Goal: Task Accomplishment & Management: Use online tool/utility

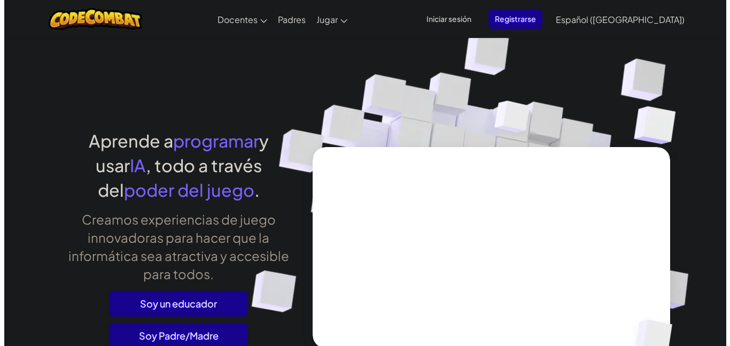
scroll to position [126, 0]
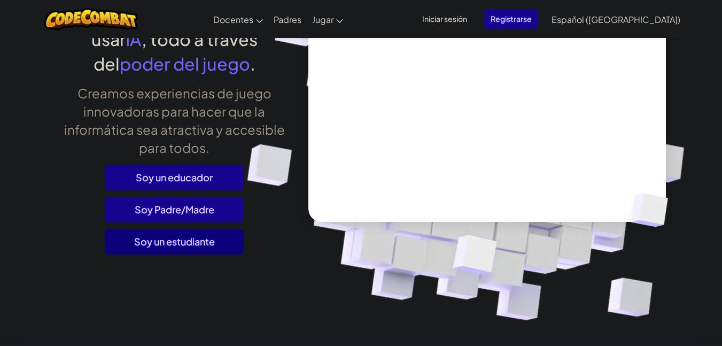
click at [199, 250] on span "Soy un estudiante" at bounding box center [174, 242] width 139 height 26
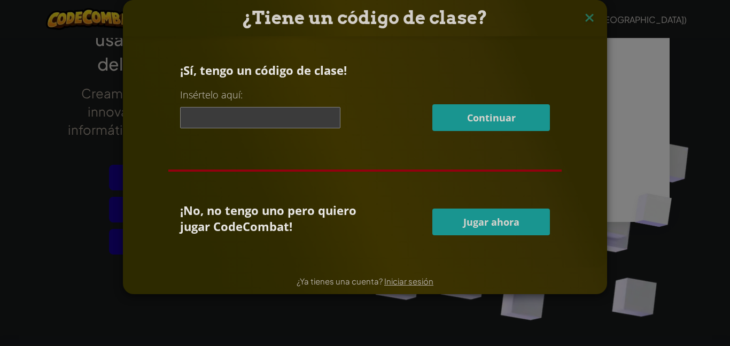
click at [470, 228] on button "Jugar ahora" at bounding box center [492, 222] width 118 height 27
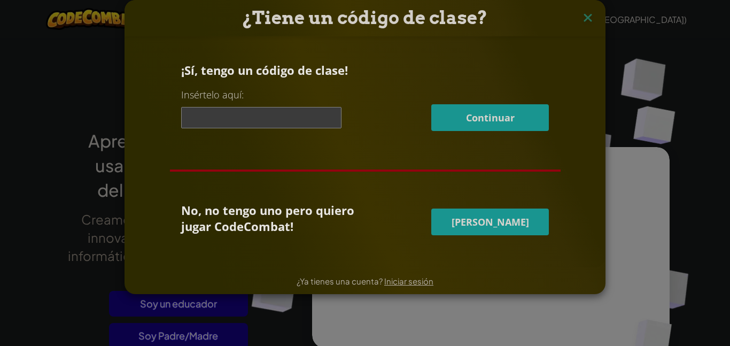
click at [497, 217] on span "[PERSON_NAME]" at bounding box center [491, 221] width 78 height 13
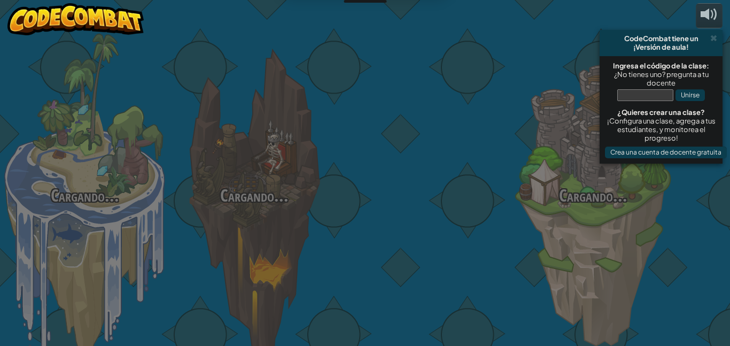
click at [497, 217] on div at bounding box center [423, 169] width 169 height 339
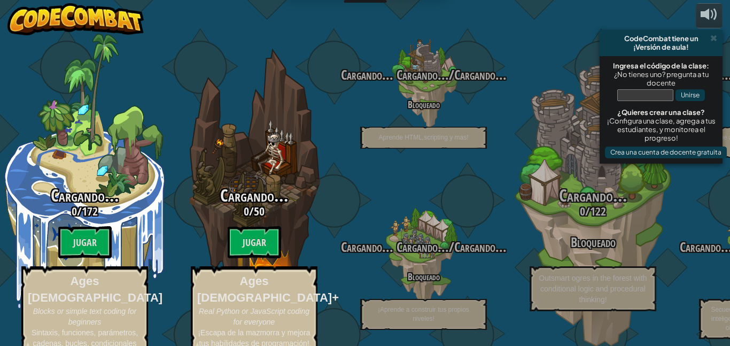
select select "es-419"
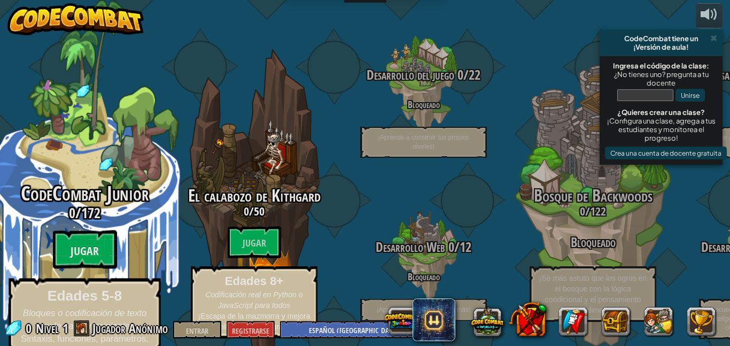
click at [91, 243] on font "Jugar" at bounding box center [85, 251] width 28 height 16
select select "es-419"
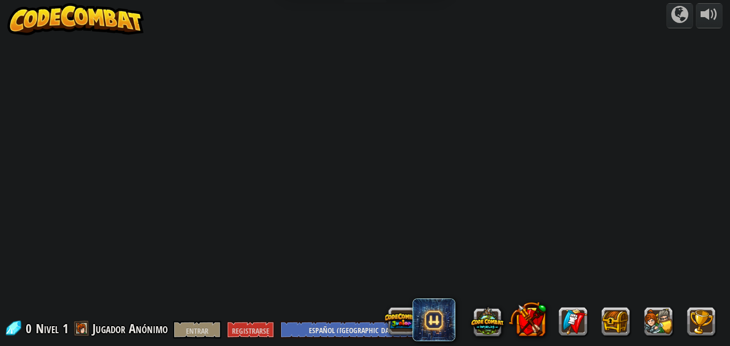
select select "es-419"
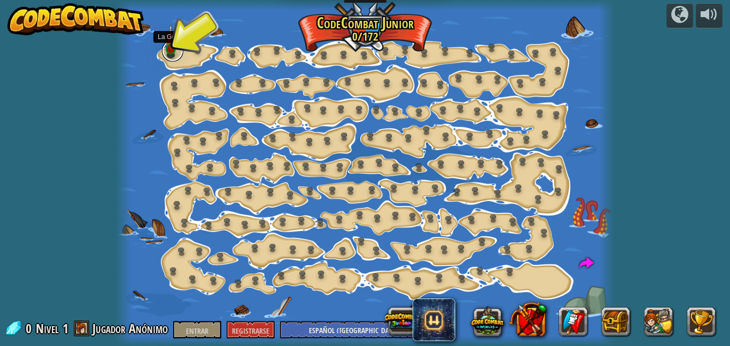
click at [164, 51] on link at bounding box center [172, 50] width 21 height 21
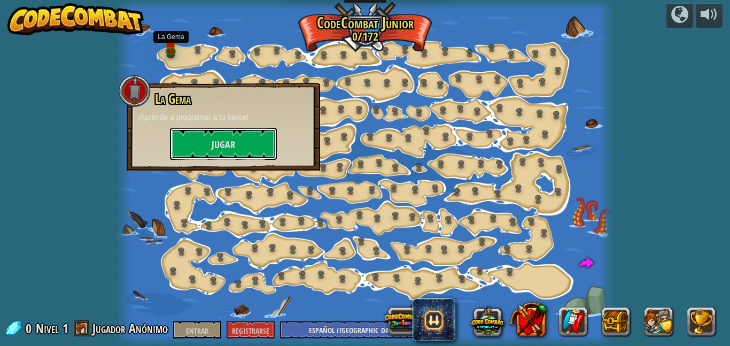
click at [216, 142] on font "Jugar" at bounding box center [224, 144] width 24 height 13
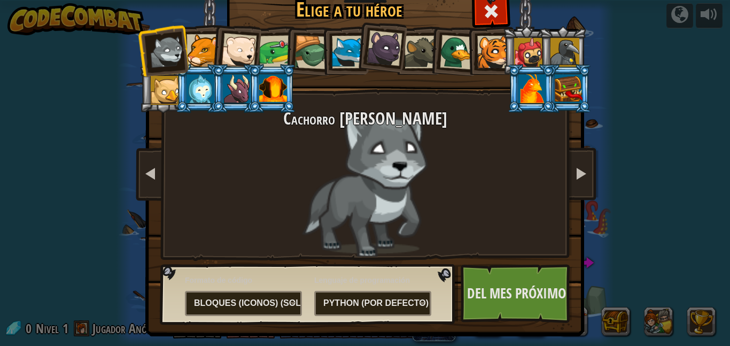
click at [190, 47] on div at bounding box center [203, 50] width 33 height 33
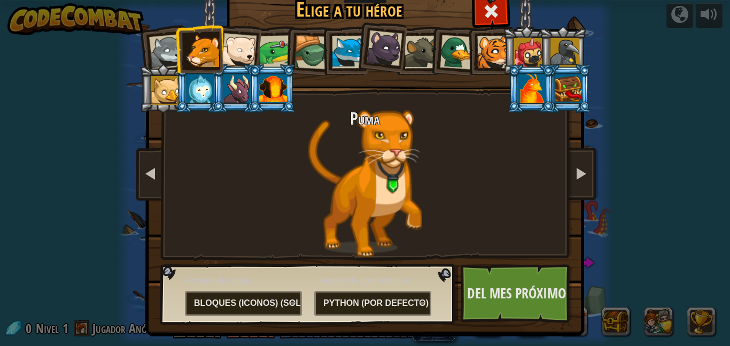
click at [309, 49] on div at bounding box center [312, 52] width 34 height 34
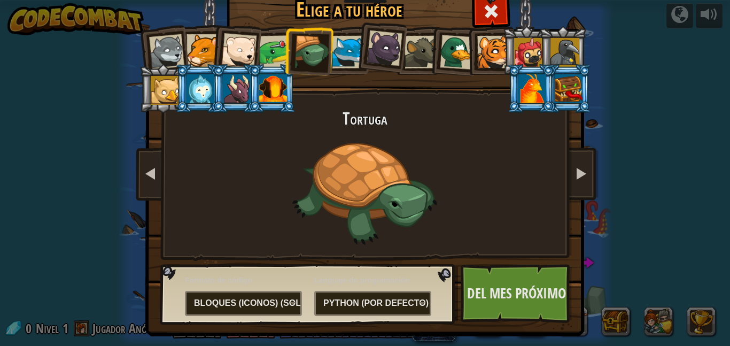
click at [516, 52] on div at bounding box center [528, 52] width 29 height 29
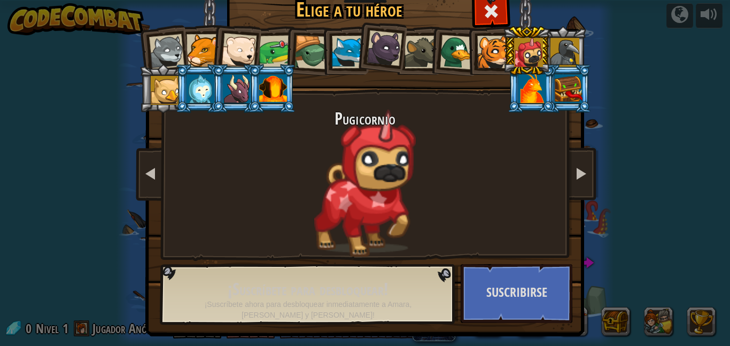
click at [467, 50] on li at bounding box center [490, 50] width 48 height 49
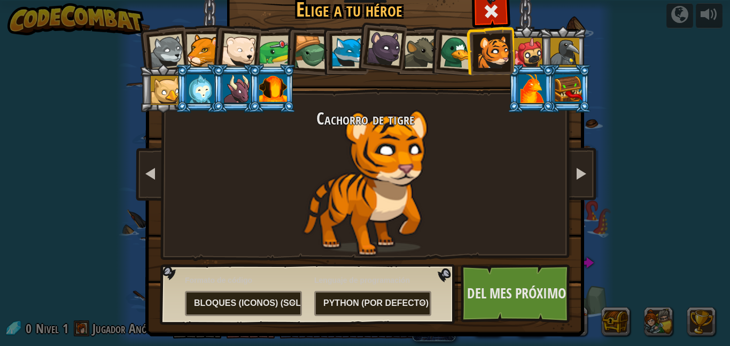
click at [446, 53] on div at bounding box center [457, 52] width 35 height 35
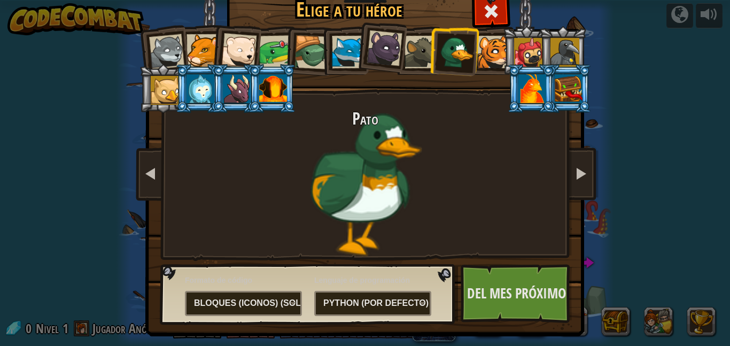
click at [161, 64] on li at bounding box center [163, 88] width 48 height 49
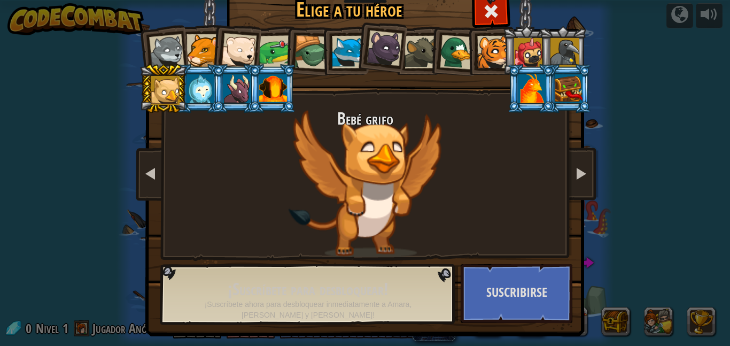
click at [157, 38] on div at bounding box center [166, 51] width 35 height 35
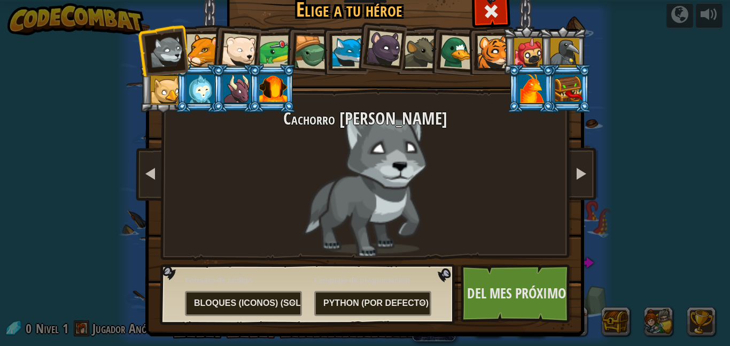
click at [237, 37] on div at bounding box center [238, 50] width 35 height 35
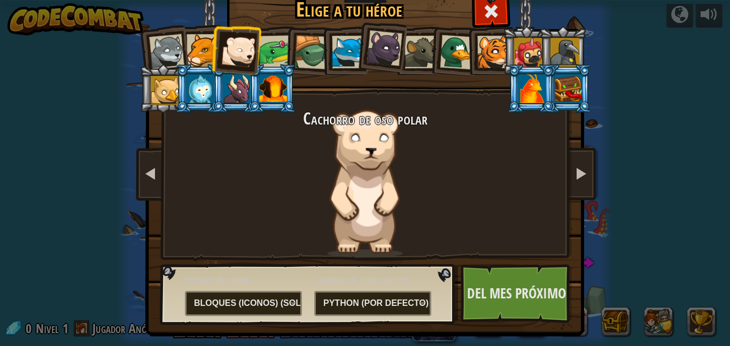
click at [337, 40] on div at bounding box center [348, 52] width 33 height 33
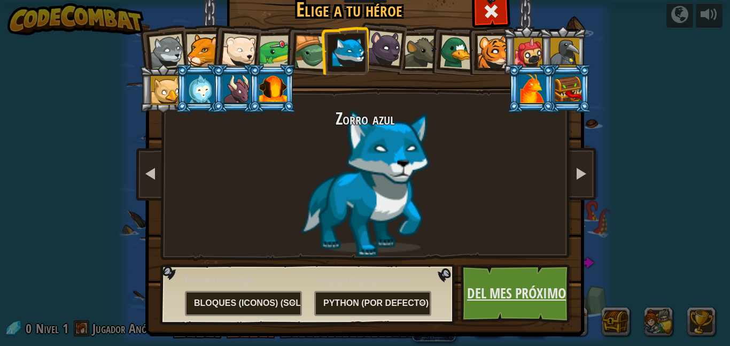
click at [495, 291] on font "Del mes próximo" at bounding box center [516, 292] width 99 height 19
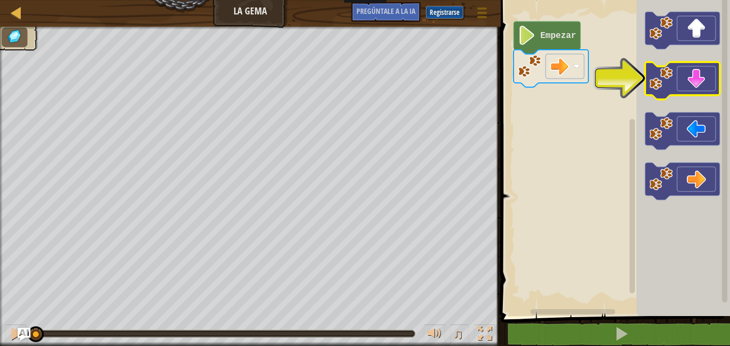
click at [683, 87] on icon "Espacio de trabajo de Blockly" at bounding box center [682, 80] width 75 height 37
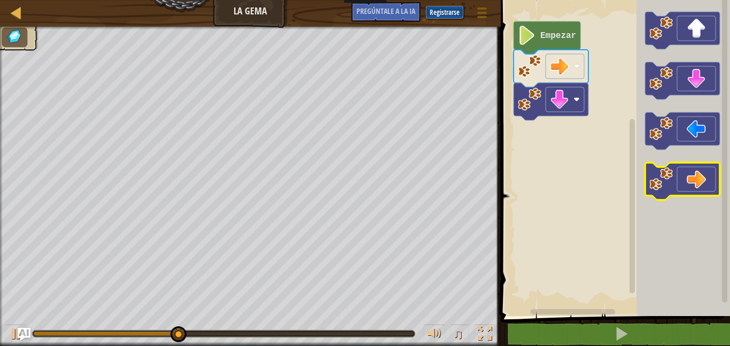
click at [695, 175] on icon "Espacio de trabajo de Blockly" at bounding box center [682, 181] width 75 height 37
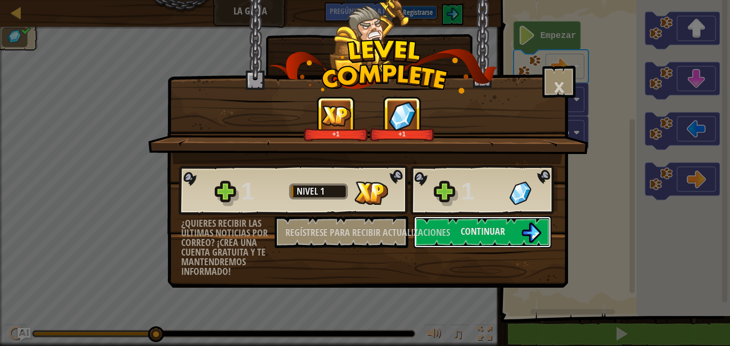
click at [469, 231] on font "Continuar" at bounding box center [483, 231] width 44 height 13
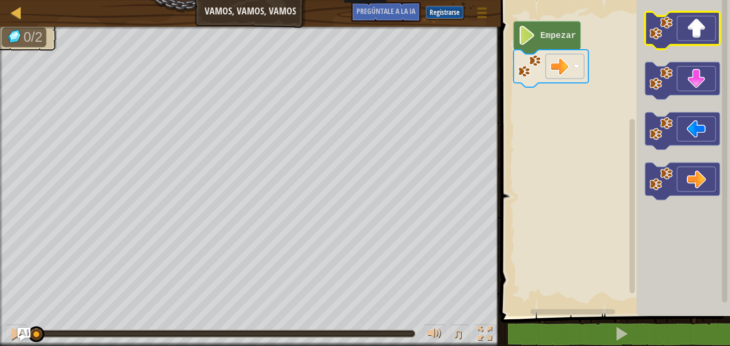
click at [695, 30] on icon "Espacio de trabajo de Blockly" at bounding box center [682, 30] width 75 height 37
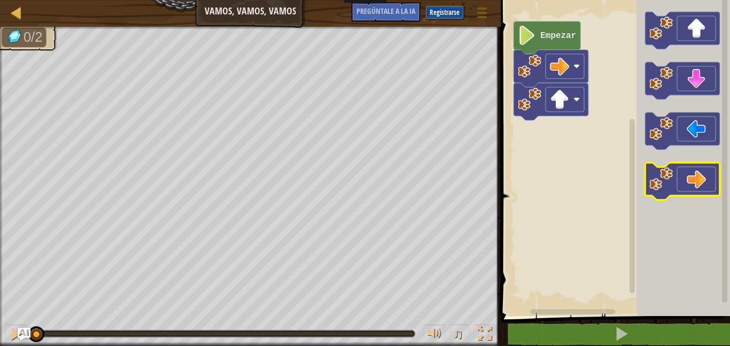
click at [695, 190] on icon "Espacio de trabajo de Blockly" at bounding box center [682, 181] width 75 height 37
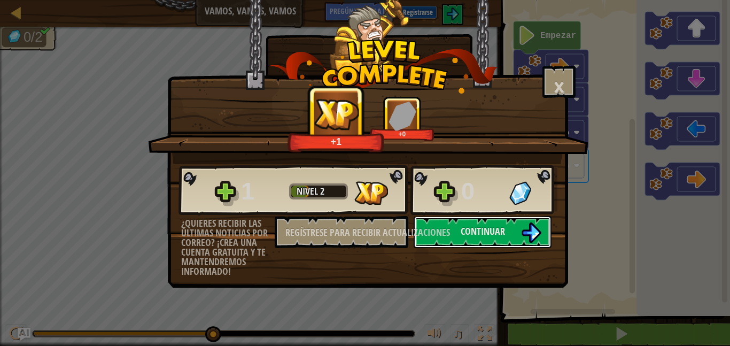
click at [475, 226] on font "Continuar" at bounding box center [483, 231] width 44 height 13
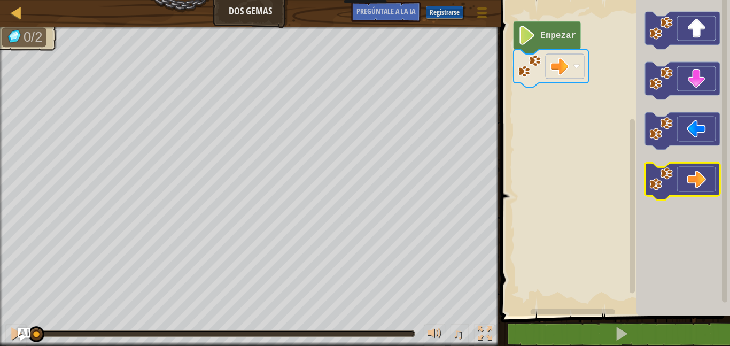
click at [683, 184] on icon "Espacio de trabajo de Blockly" at bounding box center [682, 181] width 75 height 37
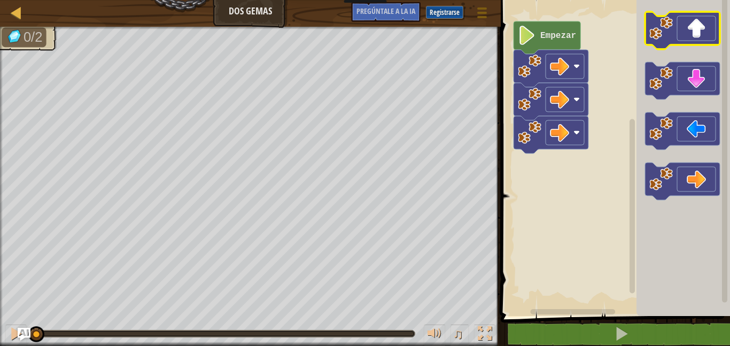
click at [688, 24] on icon "Espacio de trabajo de Blockly" at bounding box center [682, 30] width 75 height 37
click at [693, 82] on icon "Espacio de trabajo de Blockly" at bounding box center [682, 80] width 75 height 37
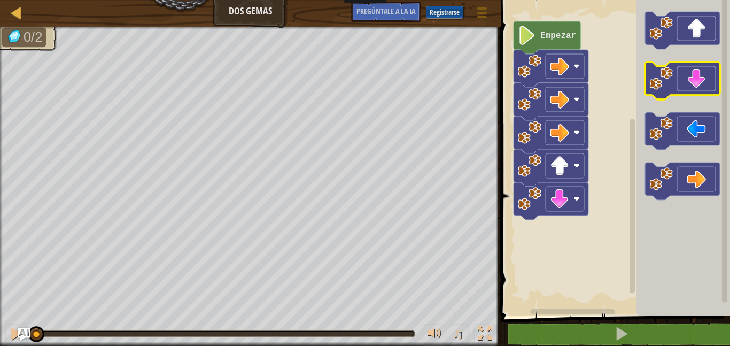
click at [693, 82] on icon "Espacio de trabajo de Blockly" at bounding box center [682, 80] width 75 height 37
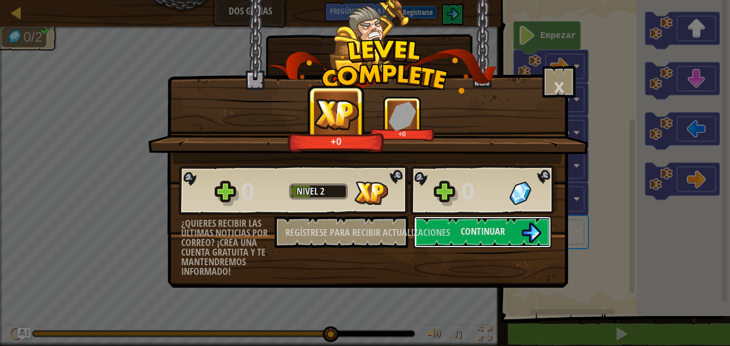
click at [496, 227] on font "Continuar" at bounding box center [483, 231] width 44 height 13
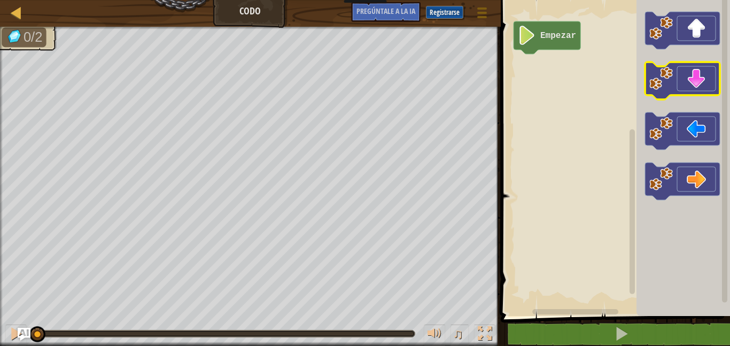
click at [701, 72] on icon "Espacio de trabajo de Blockly" at bounding box center [682, 80] width 75 height 37
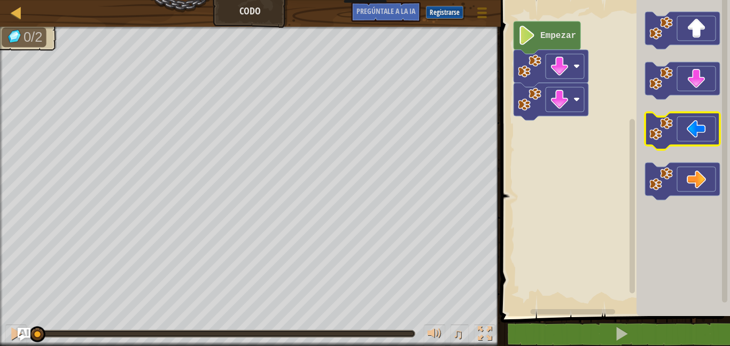
click at [695, 116] on icon "Espacio de trabajo de Blockly" at bounding box center [682, 130] width 75 height 37
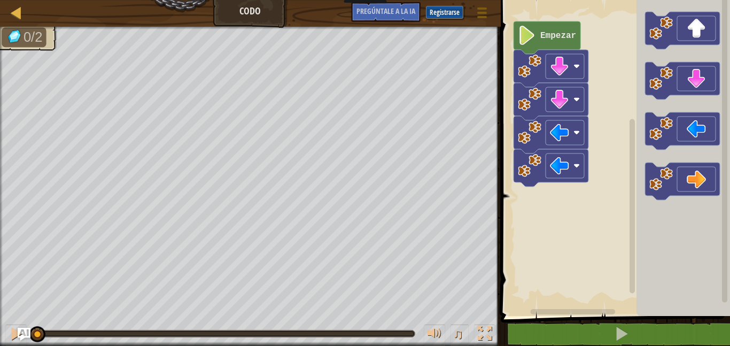
click at [549, 34] on text "Empezar" at bounding box center [559, 36] width 36 height 10
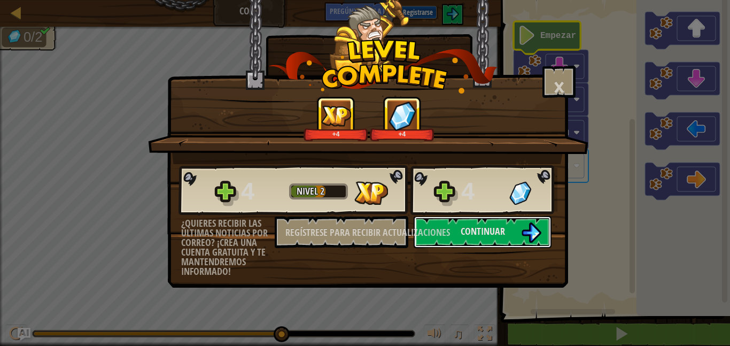
click at [488, 233] on font "Continuar" at bounding box center [483, 231] width 44 height 13
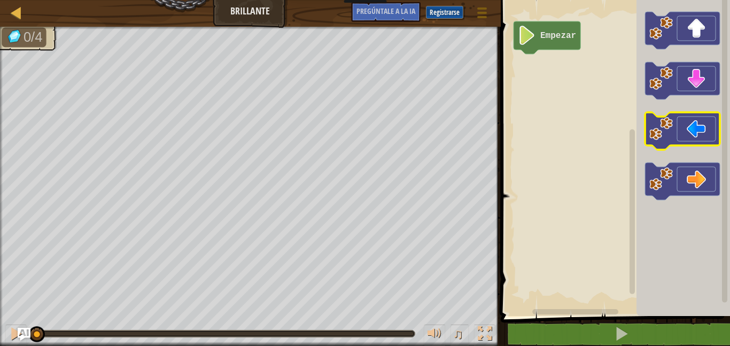
click at [693, 132] on icon "Espacio de trabajo de Blockly" at bounding box center [682, 130] width 75 height 37
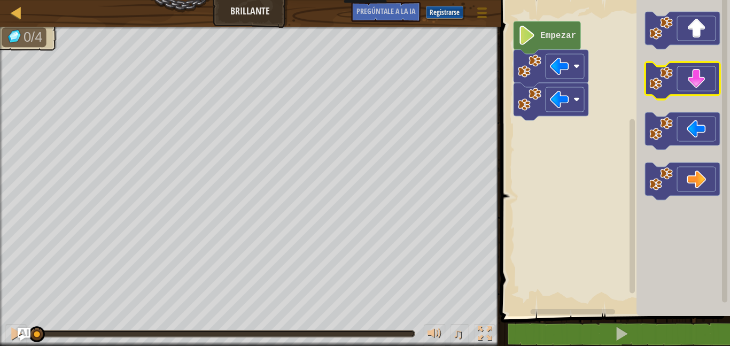
click at [698, 80] on icon "Espacio de trabajo de Blockly" at bounding box center [682, 80] width 75 height 37
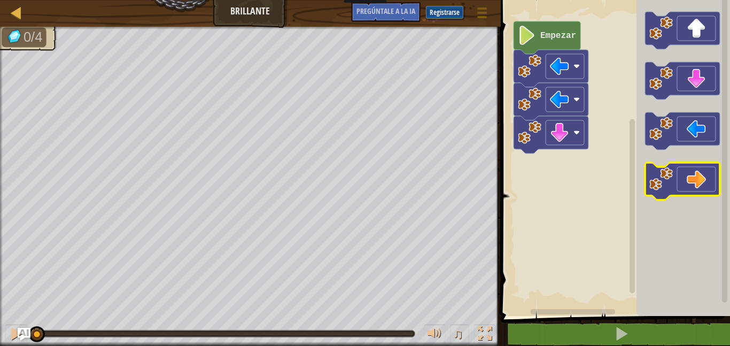
click at [700, 180] on icon "Espacio de trabajo de Blockly" at bounding box center [682, 181] width 75 height 37
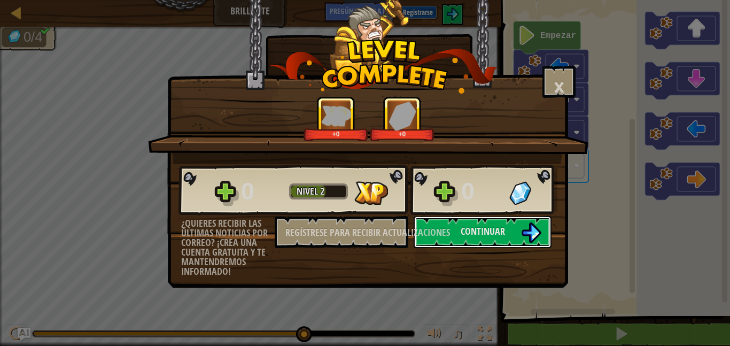
click at [492, 239] on button "Continuar" at bounding box center [483, 232] width 138 height 32
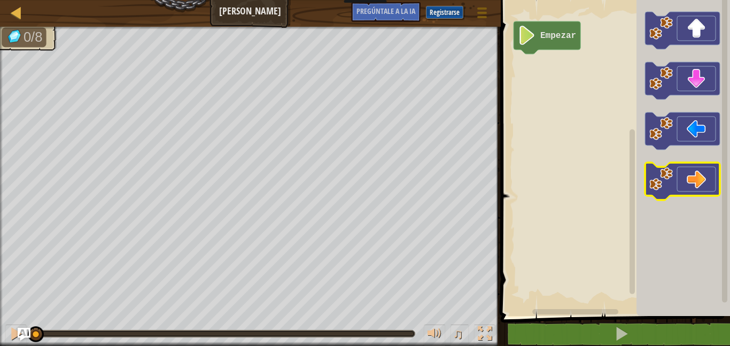
click at [696, 177] on icon "Espacio de trabajo de Blockly" at bounding box center [682, 181] width 75 height 37
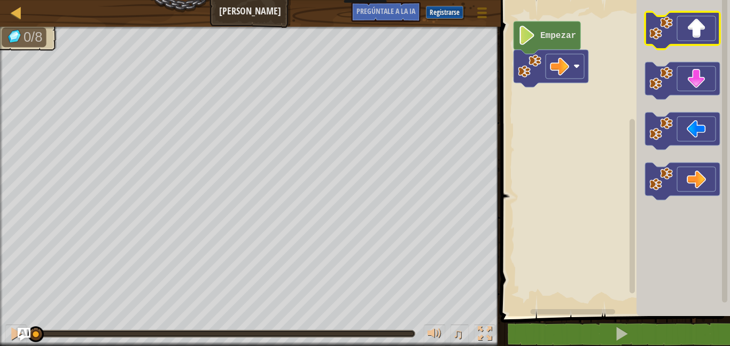
click at [699, 34] on icon "Espacio de trabajo de Blockly" at bounding box center [682, 30] width 75 height 37
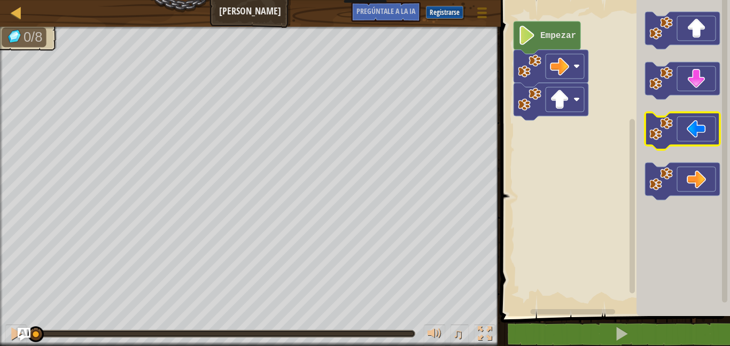
click at [701, 133] on icon "Espacio de trabajo de Blockly" at bounding box center [682, 130] width 75 height 37
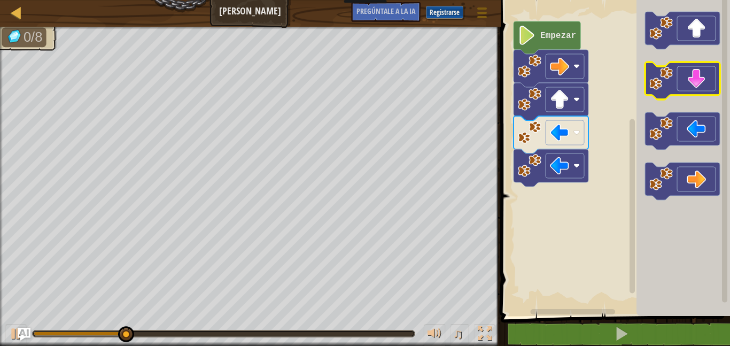
click at [685, 72] on icon "Espacio de trabajo de Blockly" at bounding box center [682, 80] width 75 height 37
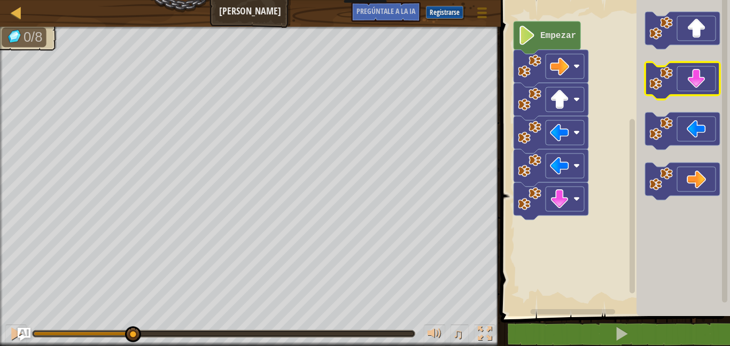
click at [685, 72] on icon "Espacio de trabajo de Blockly" at bounding box center [682, 80] width 75 height 37
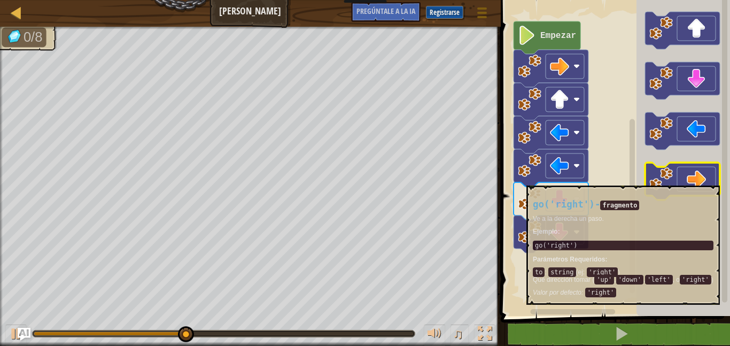
click at [685, 180] on icon "Espacio de trabajo de Blockly" at bounding box center [682, 181] width 75 height 37
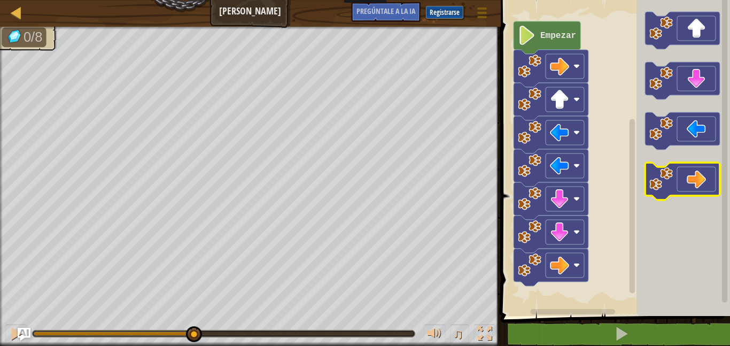
click at [685, 180] on icon "Espacio de trabajo de Blockly" at bounding box center [682, 181] width 75 height 37
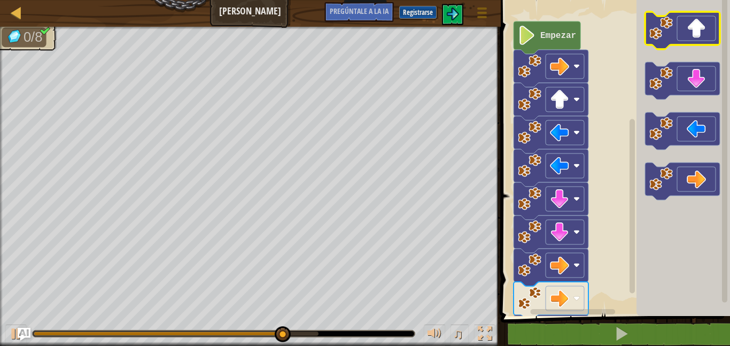
click at [680, 35] on icon "Espacio de trabajo de Blockly" at bounding box center [682, 30] width 75 height 37
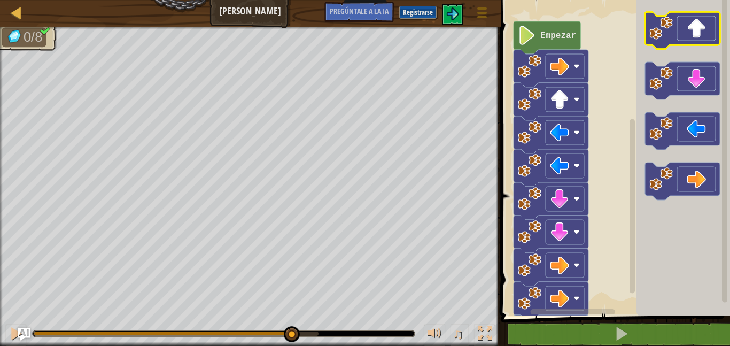
click at [680, 35] on icon "Espacio de trabajo de Blockly" at bounding box center [682, 30] width 75 height 37
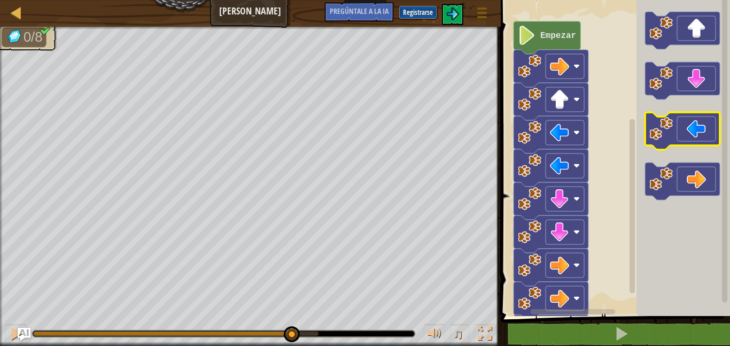
click at [678, 129] on icon "Espacio de trabajo de Blockly" at bounding box center [682, 130] width 75 height 37
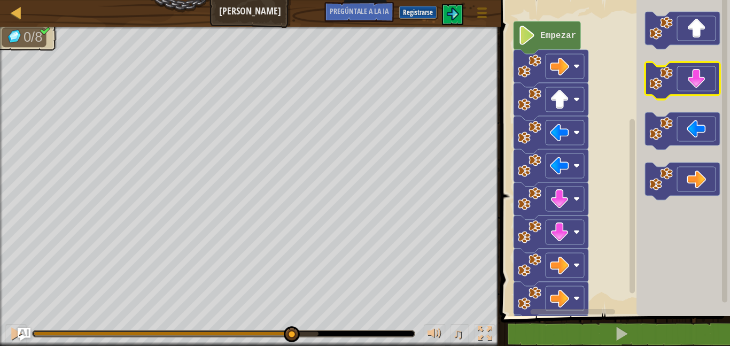
click at [689, 82] on icon "Espacio de trabajo de Blockly" at bounding box center [682, 80] width 75 height 37
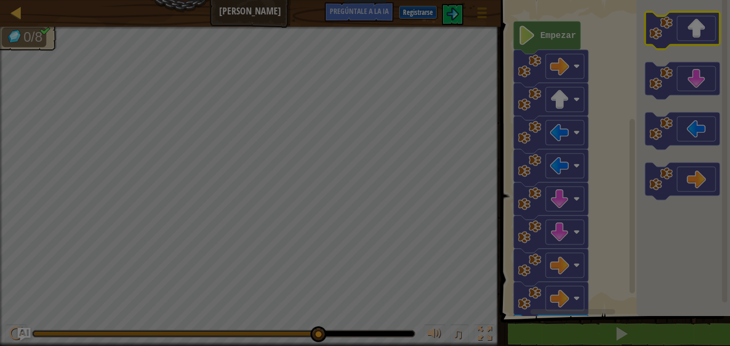
click at [692, 29] on div at bounding box center [365, 173] width 730 height 346
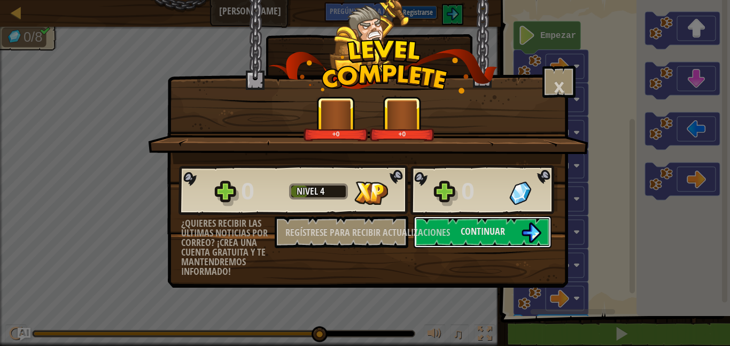
click at [504, 230] on font "Continuar" at bounding box center [483, 231] width 44 height 13
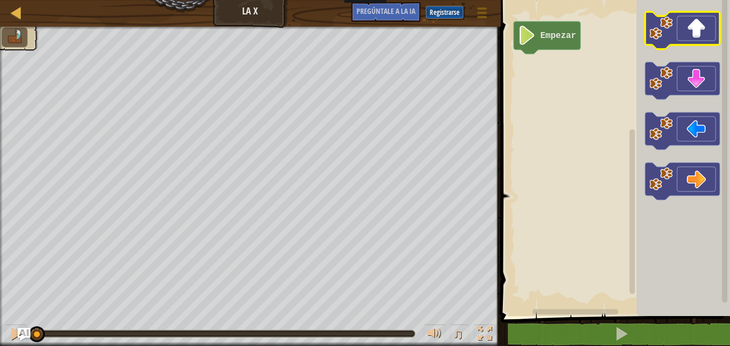
click at [676, 35] on icon "Espacio de trabajo de Blockly" at bounding box center [682, 30] width 75 height 37
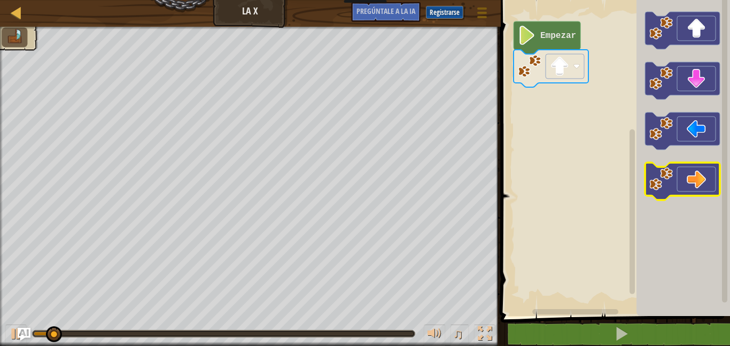
click at [697, 174] on icon "Espacio de trabajo de Blockly" at bounding box center [682, 181] width 75 height 37
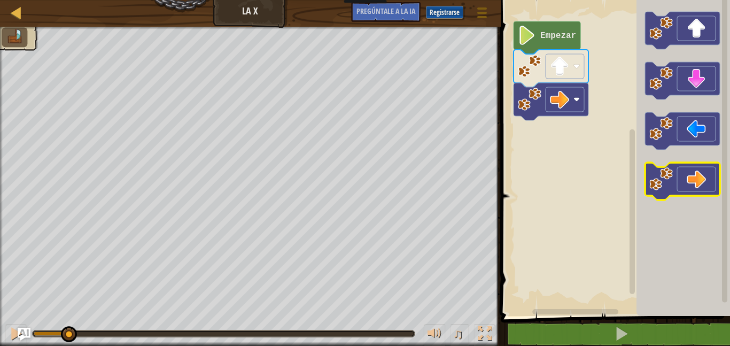
click at [697, 174] on icon "Espacio de trabajo de Blockly" at bounding box center [682, 181] width 75 height 37
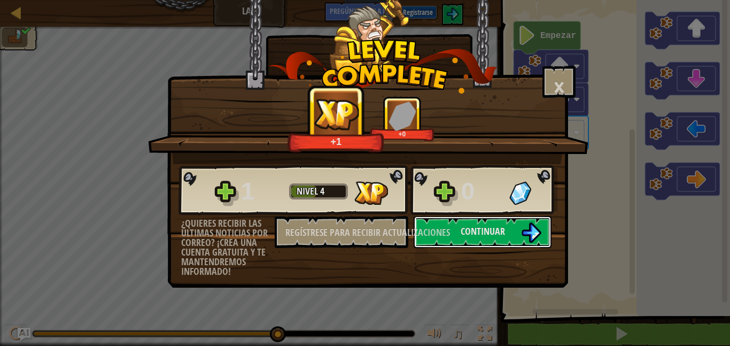
click at [468, 230] on font "Continuar" at bounding box center [483, 231] width 44 height 13
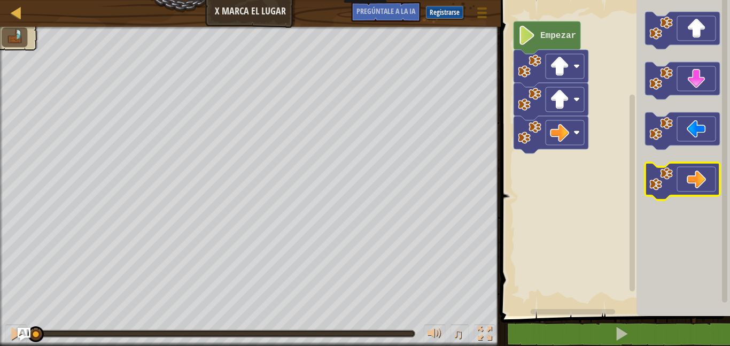
click at [697, 174] on icon "Espacio de trabajo de Blockly" at bounding box center [682, 181] width 75 height 37
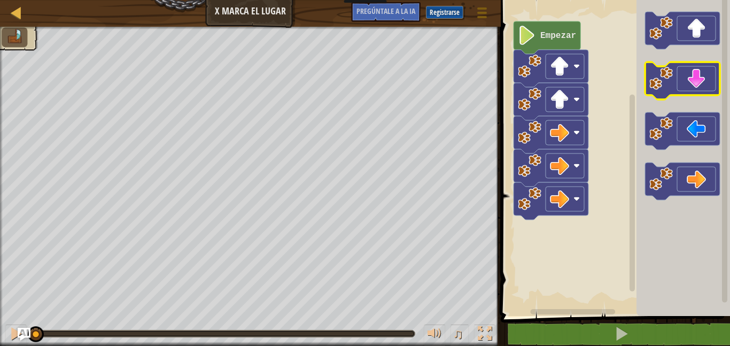
click at [704, 79] on icon "Espacio de trabajo de Blockly" at bounding box center [682, 80] width 75 height 37
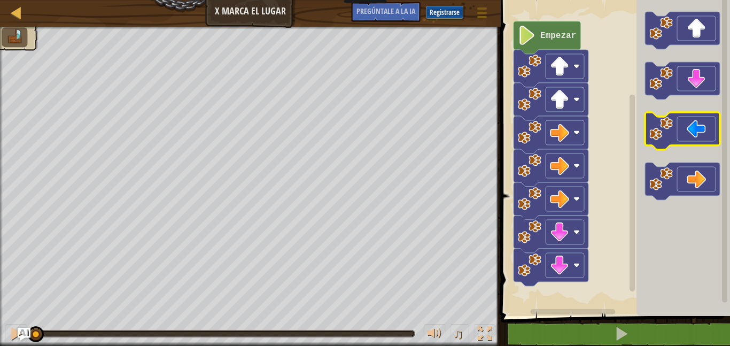
click at [696, 129] on icon "Espacio de trabajo de Blockly" at bounding box center [682, 130] width 75 height 37
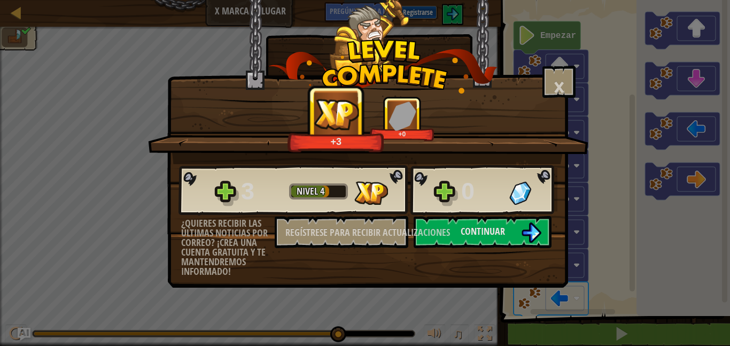
click at [495, 233] on font "Continuar" at bounding box center [483, 231] width 44 height 13
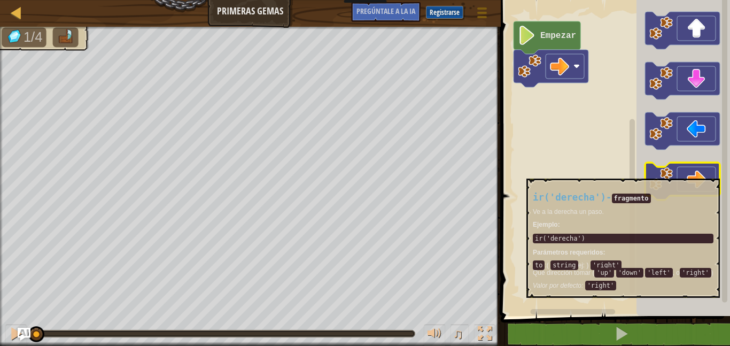
click at [690, 173] on icon "Espacio de trabajo de Blockly" at bounding box center [682, 181] width 75 height 37
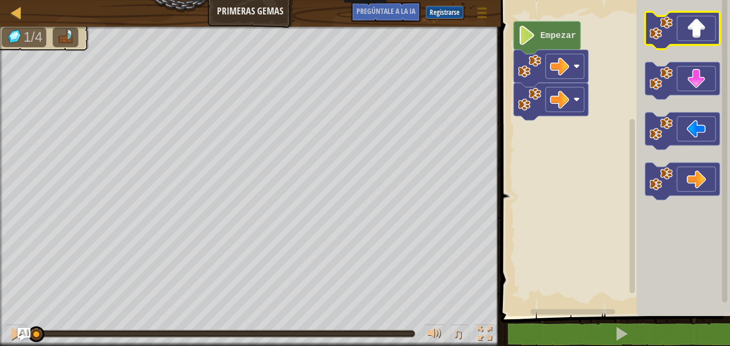
click at [692, 26] on icon "Espacio de trabajo de Blockly" at bounding box center [682, 30] width 75 height 37
click at [695, 83] on icon "Espacio de trabajo de Blockly" at bounding box center [682, 80] width 75 height 37
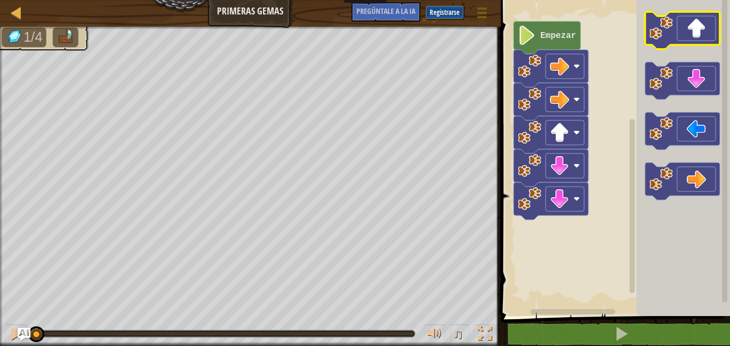
click at [697, 32] on icon "Espacio de trabajo de Blockly" at bounding box center [682, 30] width 75 height 37
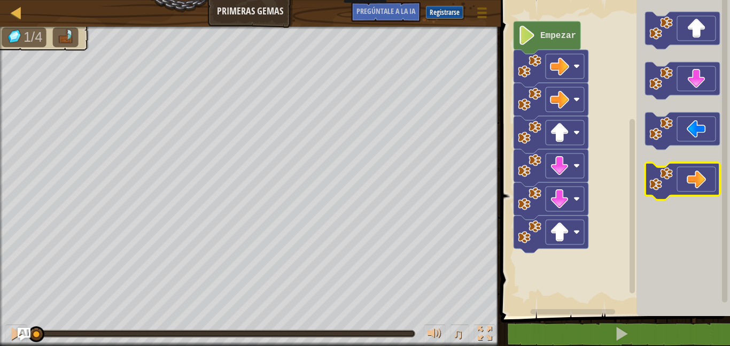
click at [695, 180] on icon "Espacio de trabajo de Blockly" at bounding box center [682, 181] width 75 height 37
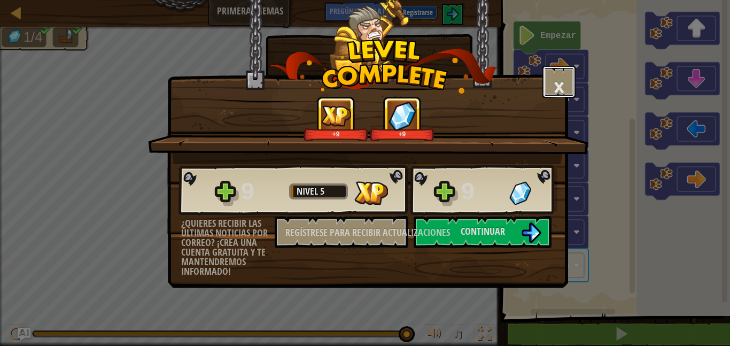
click at [549, 84] on button "×" at bounding box center [559, 82] width 33 height 32
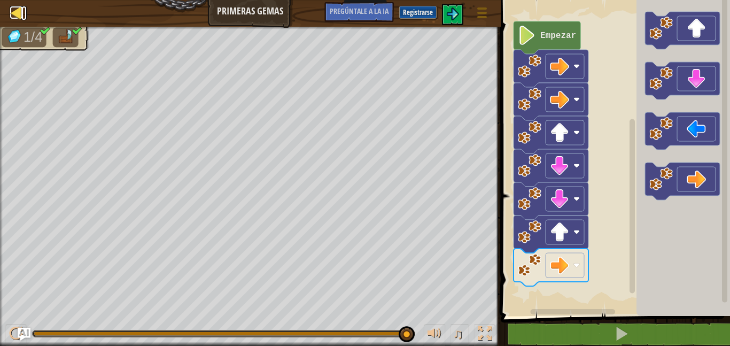
click at [13, 12] on div at bounding box center [16, 12] width 13 height 13
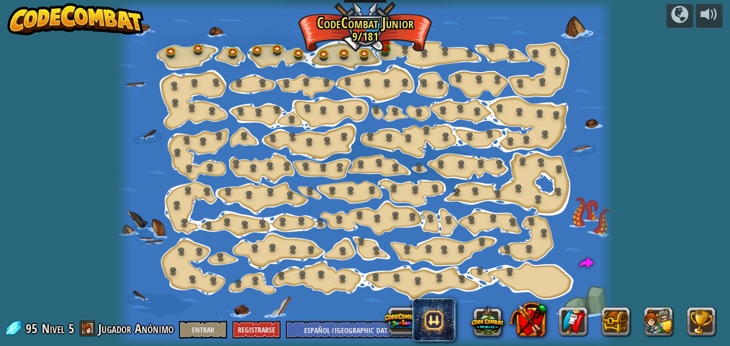
select select "es-419"
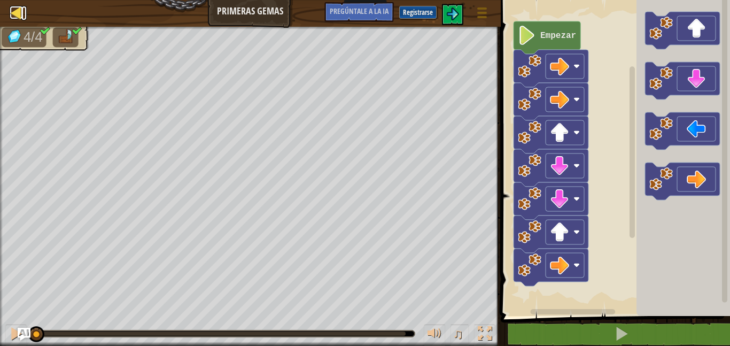
click at [11, 14] on div at bounding box center [16, 12] width 13 height 13
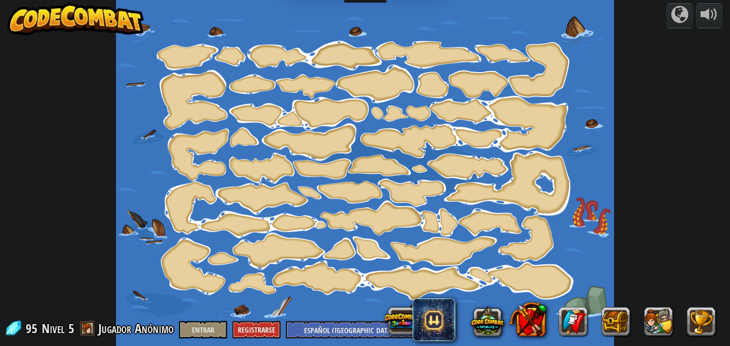
select select "es-419"
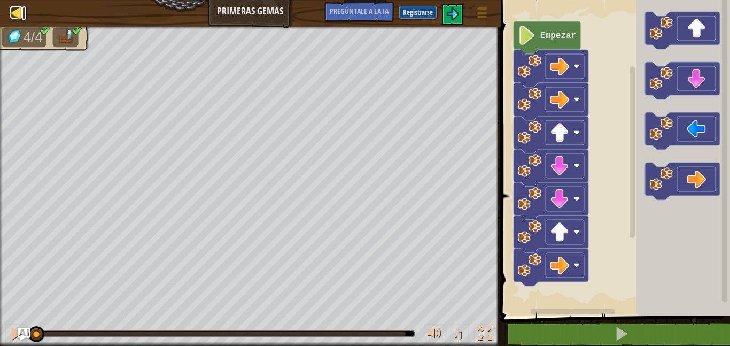
click at [18, 13] on div at bounding box center [16, 12] width 13 height 13
select select "es-419"
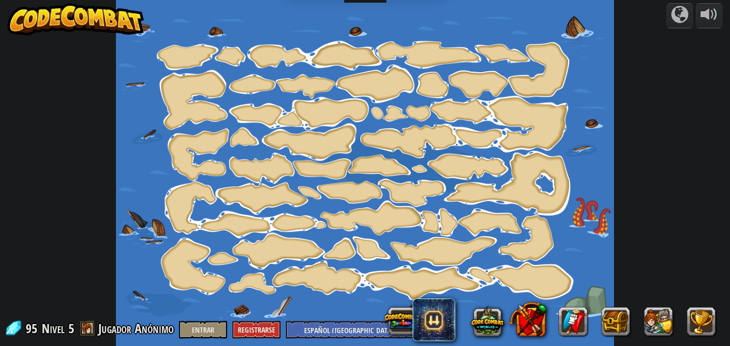
select select "es-419"
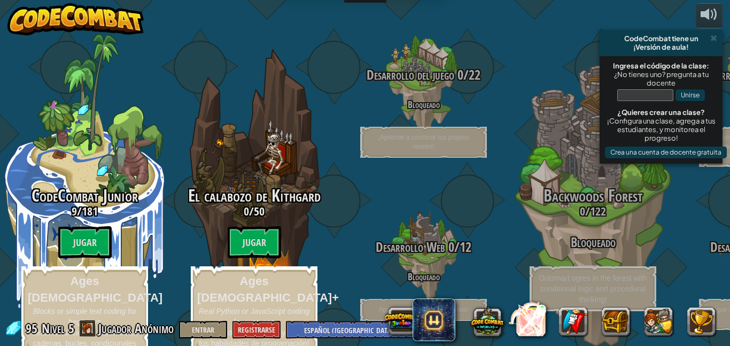
select select "es-419"
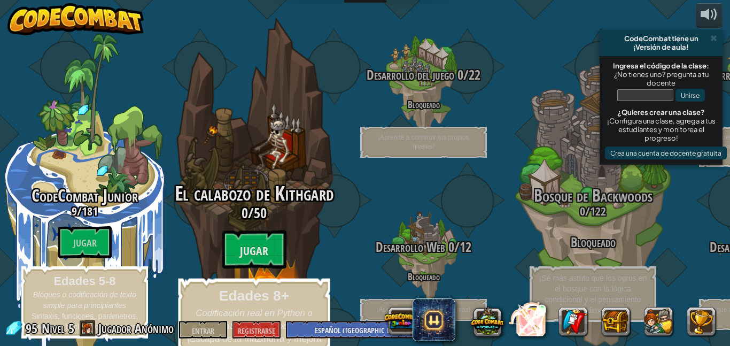
click at [245, 243] on font "Jugar" at bounding box center [254, 251] width 28 height 16
select select "es-419"
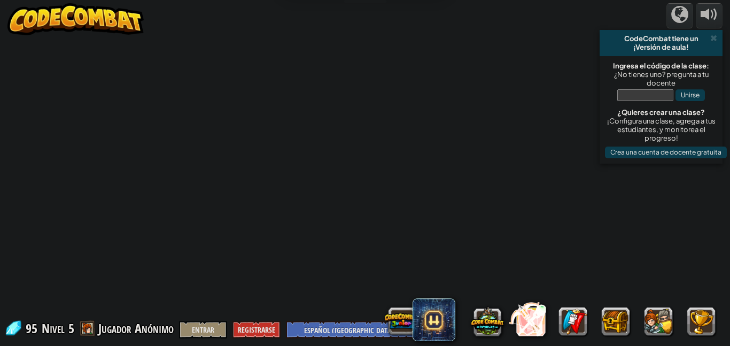
select select "es-419"
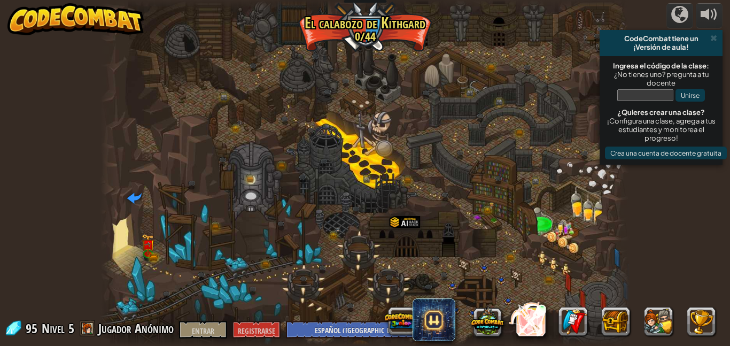
click at [344, 222] on div at bounding box center [365, 173] width 529 height 346
click at [246, 174] on link at bounding box center [252, 178] width 21 height 21
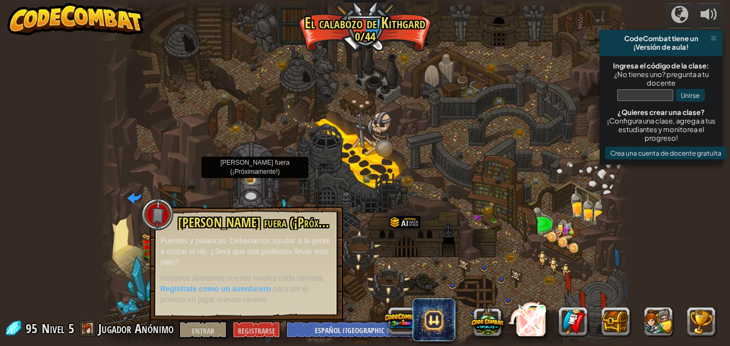
click at [382, 122] on div at bounding box center [365, 173] width 529 height 346
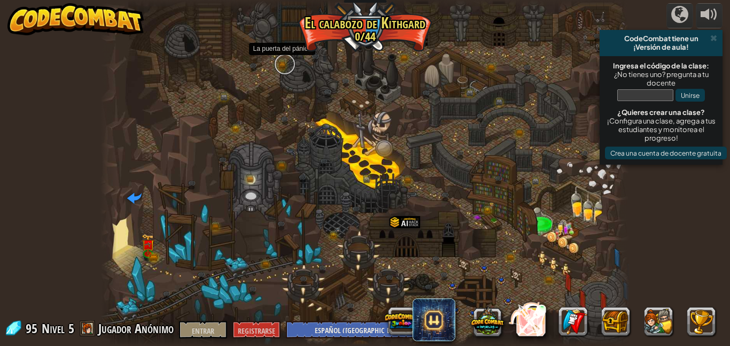
click at [282, 62] on link at bounding box center [284, 63] width 21 height 21
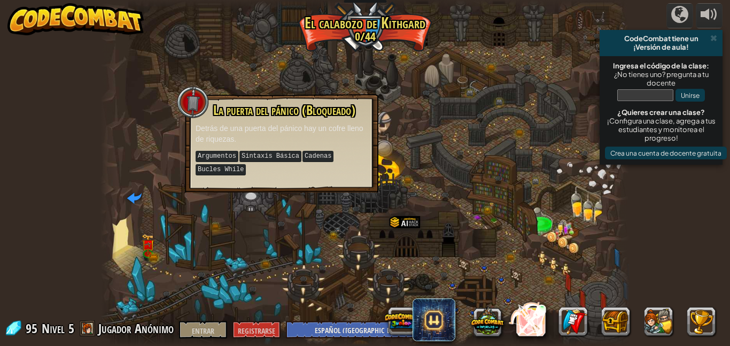
click at [299, 154] on kbd "Sintaxis Básica" at bounding box center [271, 156] width 62 height 11
click at [310, 152] on kbd "Cadenas" at bounding box center [318, 156] width 31 height 11
click at [366, 165] on p "Argumentos Sintaxis Básica Cadenas Bucles While" at bounding box center [282, 163] width 172 height 27
click at [146, 256] on link at bounding box center [149, 253] width 21 height 21
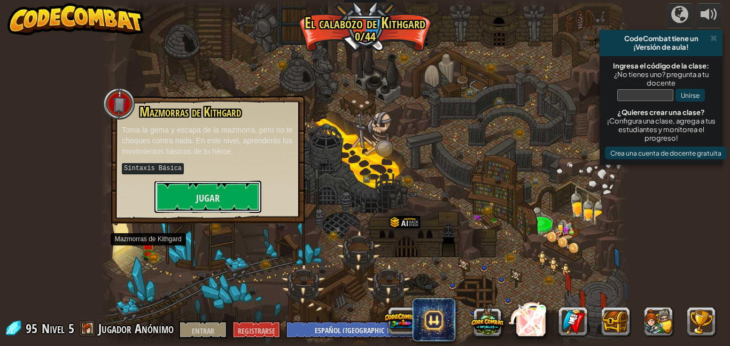
click at [198, 202] on font "Jugar" at bounding box center [208, 197] width 24 height 13
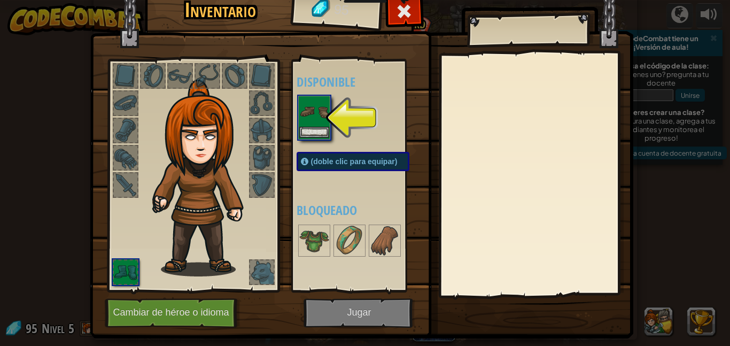
click at [308, 121] on img at bounding box center [314, 112] width 30 height 30
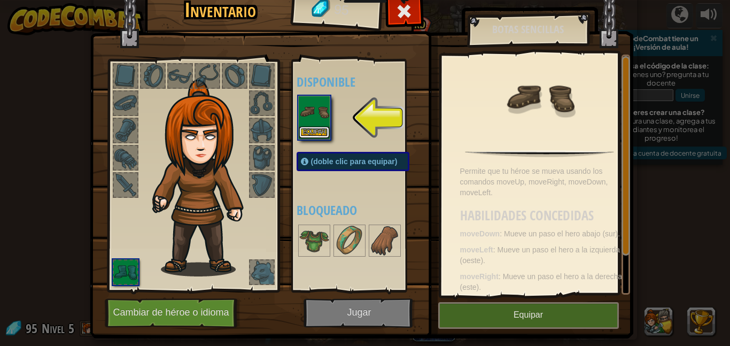
click at [314, 132] on font "Equipar" at bounding box center [314, 132] width 22 height 6
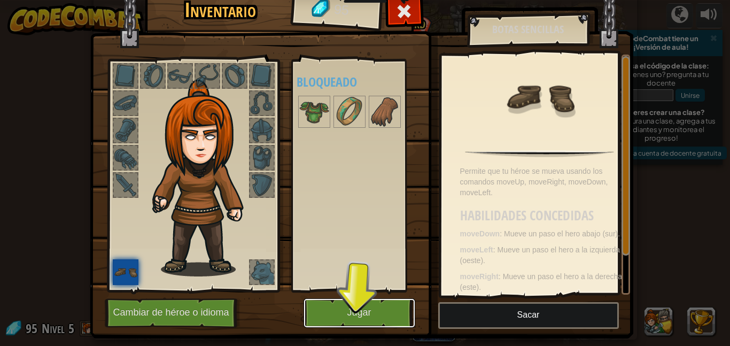
click at [362, 311] on font "Jugar" at bounding box center [359, 312] width 24 height 11
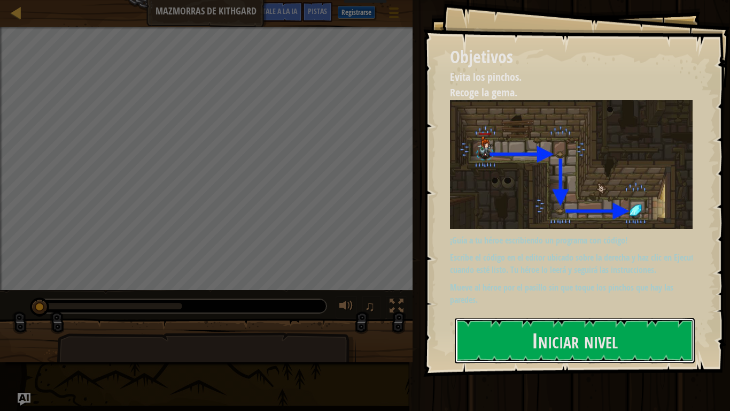
click at [534, 345] on button "Iniciar nivel" at bounding box center [575, 340] width 240 height 45
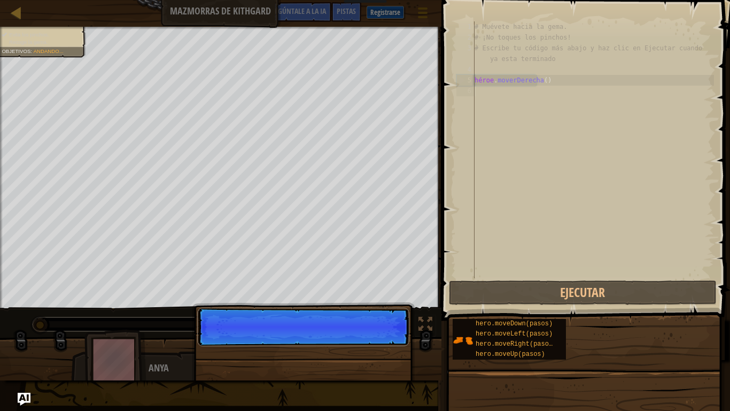
click at [383, 342] on p "Continuar" at bounding box center [303, 326] width 212 height 38
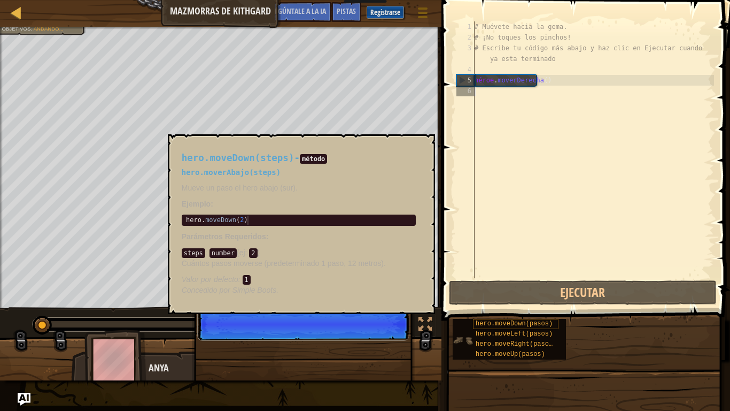
scroll to position [5, 0]
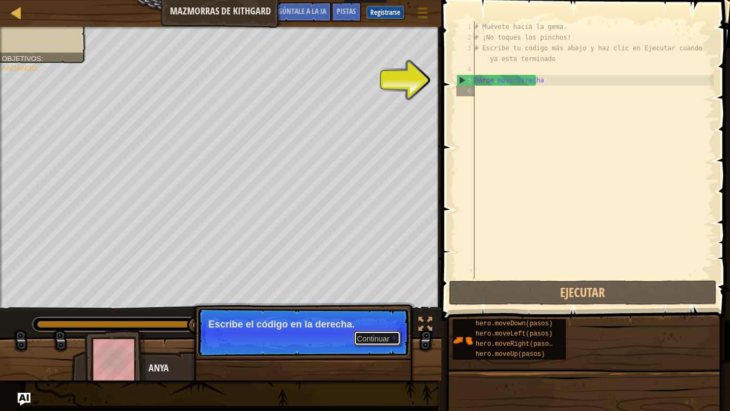
click at [368, 336] on font "Continuar" at bounding box center [373, 338] width 33 height 9
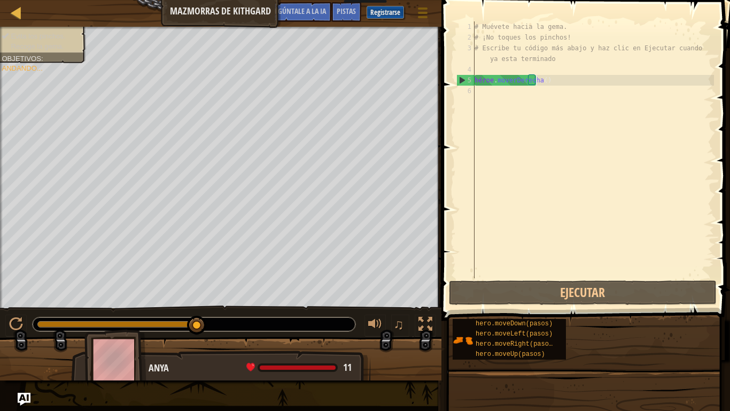
click at [558, 82] on div "# Muévete hacia la gema. # ¡No toques los pinchos! # Escribe tu código más abaj…" at bounding box center [594, 160] width 242 height 278
type textarea "hero.moveRight("
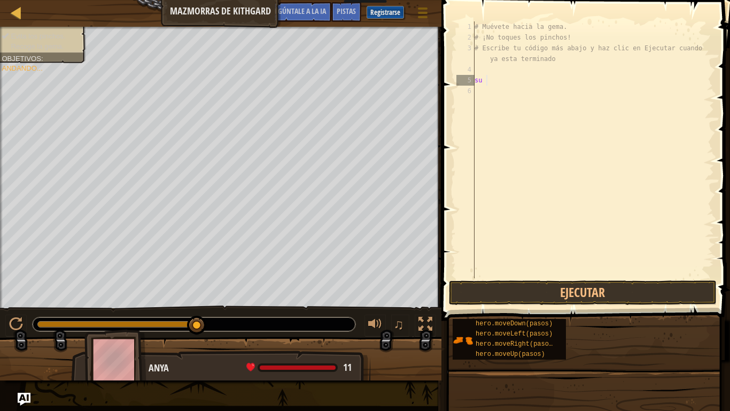
type textarea "he"
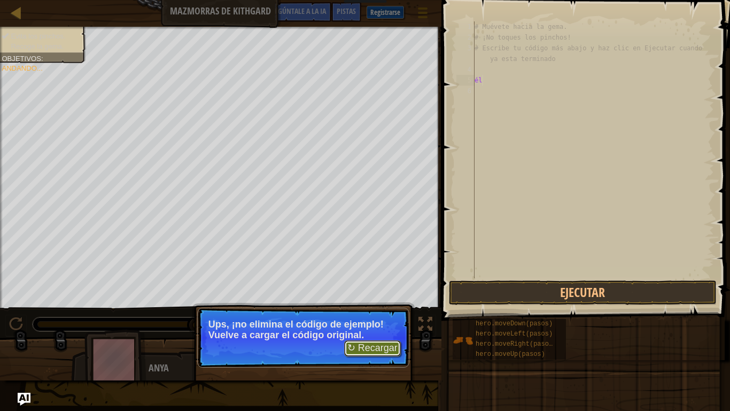
click at [360, 345] on font "↻ Recargar" at bounding box center [373, 347] width 50 height 11
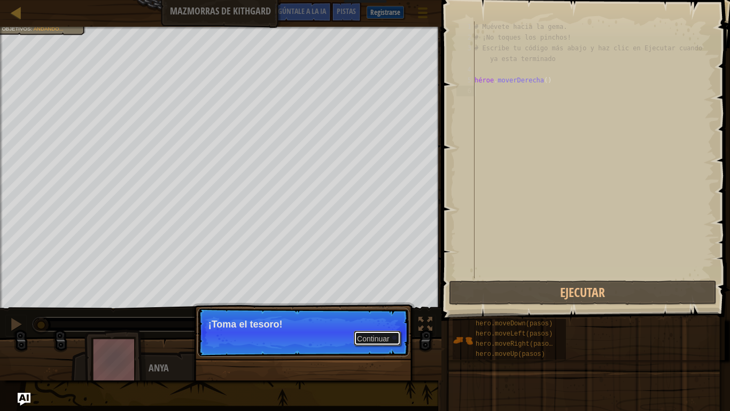
click at [374, 332] on button "Continuar" at bounding box center [377, 337] width 47 height 15
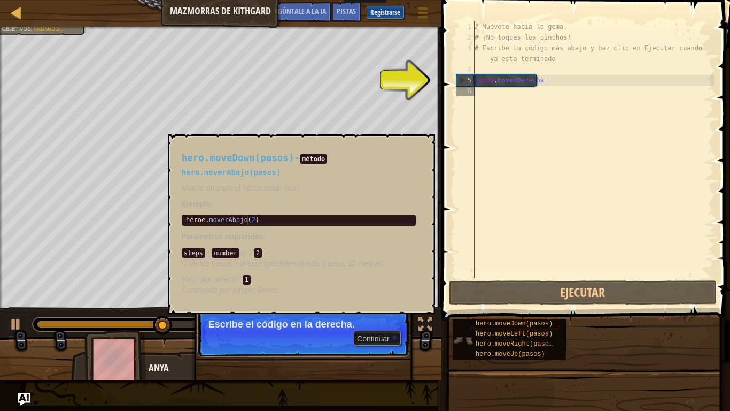
click at [495, 323] on font "hero.moveDown(pasos)" at bounding box center [514, 323] width 77 height 7
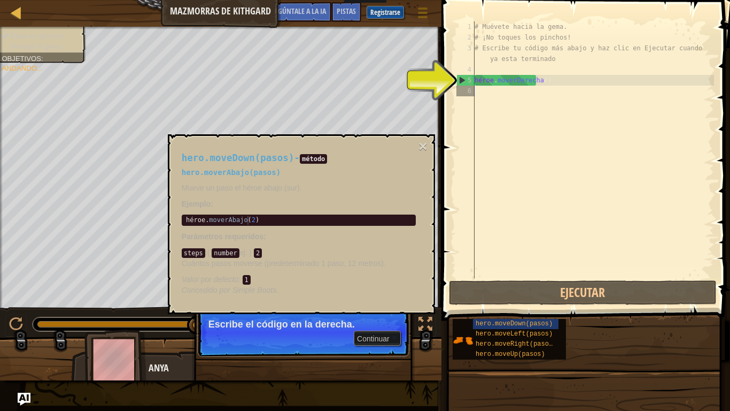
click at [470, 83] on font "5" at bounding box center [470, 79] width 4 height 7
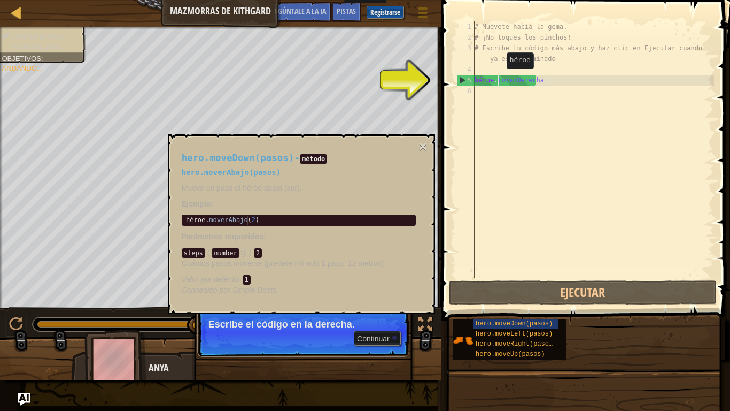
click at [498, 79] on div "# Muévete hacia la gema. # ¡No toques los pinchos! # Escribe tu código más abaj…" at bounding box center [594, 160] width 242 height 278
click at [558, 78] on div "# Muévete hacia la gema. # ¡No toques los pinchos! # Escribe tu código más abaj…" at bounding box center [594, 160] width 242 height 278
click at [559, 79] on div "# Muévete hacia la gema. # ¡No toques los pinchos! # Escribe tu código más abaj…" at bounding box center [594, 160] width 242 height 278
click at [538, 81] on div "# Muévete hacia la gema. # ¡No toques los pinchos! # Escribe tu código más abaj…" at bounding box center [594, 160] width 242 height 278
drag, startPoint x: 524, startPoint y: 80, endPoint x: 553, endPoint y: 80, distance: 28.9
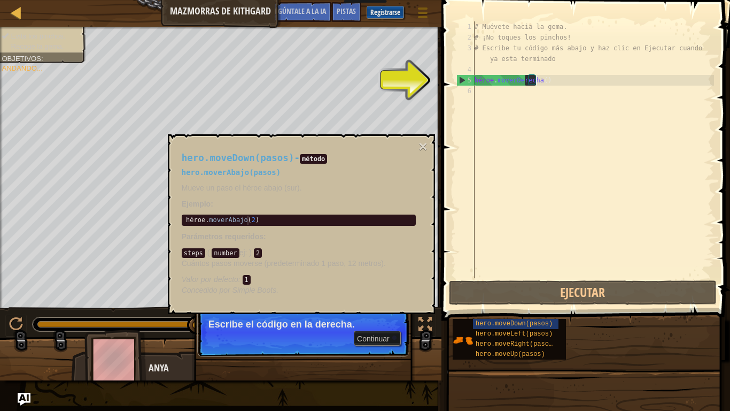
click at [553, 80] on div "# Muévete hacia la gema. # ¡No toques los pinchos! # Escribe tu código más abaj…" at bounding box center [594, 160] width 242 height 278
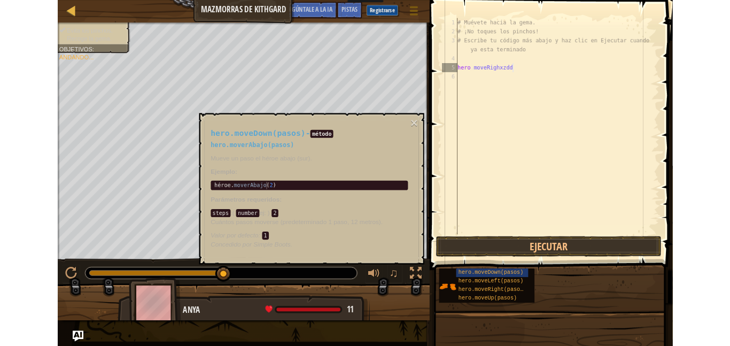
scroll to position [5, 5]
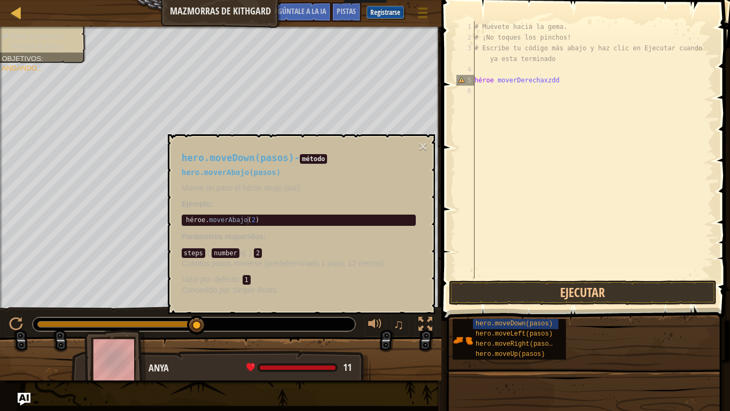
type textarea "hero.moveRighxzdd"
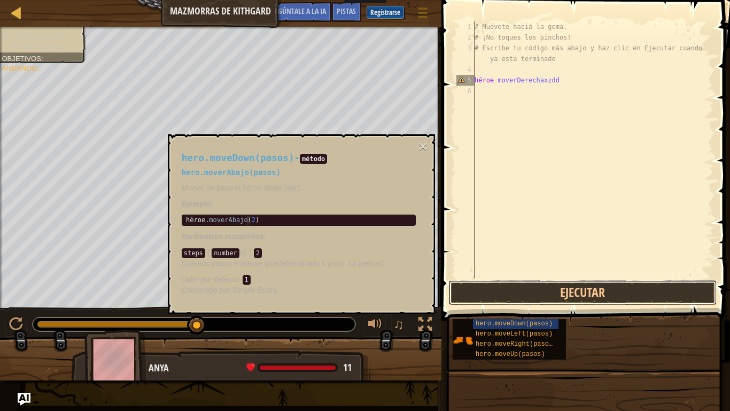
click at [627, 289] on button "Ejecutar" at bounding box center [583, 292] width 268 height 25
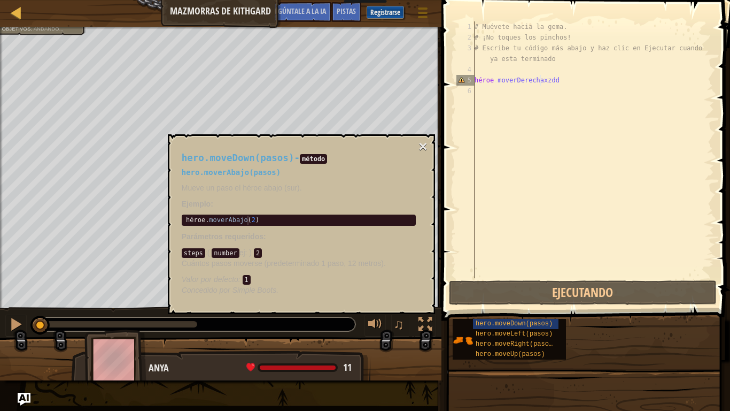
click at [422, 144] on font "×" at bounding box center [423, 146] width 9 height 17
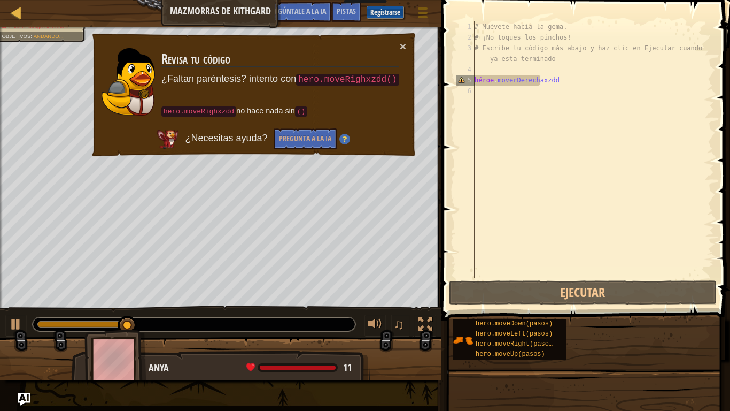
click at [396, 45] on td "Revisa tu código ¿Faltan paréntesis? intento con hero.moveRighxzdd() hero.moveR…" at bounding box center [280, 82] width 239 height 82
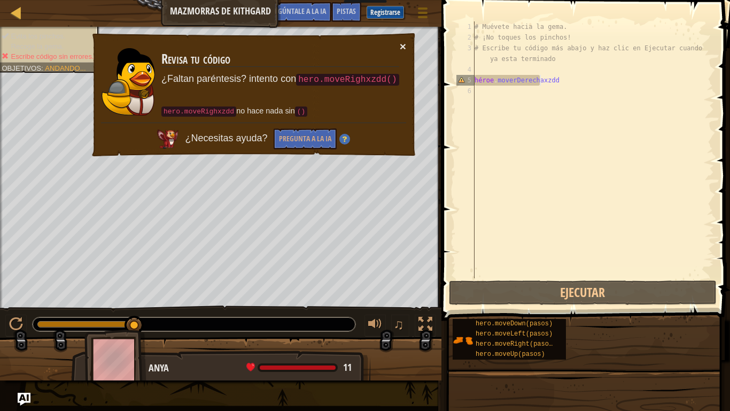
click at [404, 49] on font "×" at bounding box center [403, 46] width 6 height 12
